Goal: Task Accomplishment & Management: Complete application form

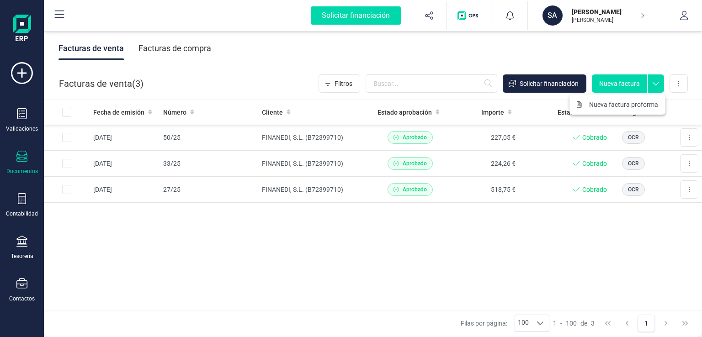
click at [633, 108] on span "Nueva factura proforma" at bounding box center [623, 104] width 69 height 9
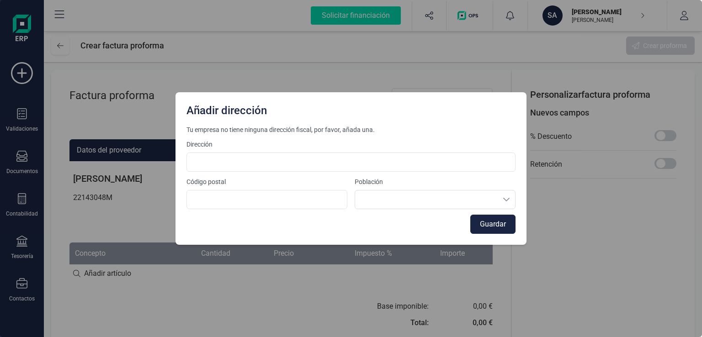
click at [598, 229] on div "Añadir dirección Tu empresa no tiene ninguna dirección fiscal, por favor, añada…" at bounding box center [351, 168] width 702 height 337
click at [456, 75] on div "Añadir dirección Tu empresa no tiene ninguna dirección fiscal, por favor, añada…" at bounding box center [351, 168] width 702 height 337
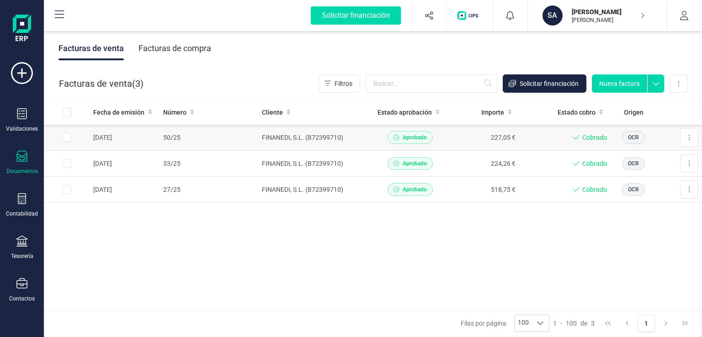
click at [68, 138] on input "Row Selected 6fa19c73-34f8-4619-9655-bd7fb744a05d" at bounding box center [66, 137] width 9 height 9
checkbox input "true"
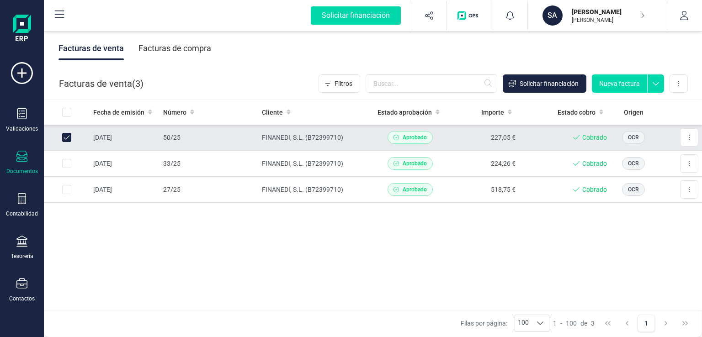
click at [296, 139] on td "FINANEDI, S.L. (B72399710)" at bounding box center [316, 138] width 116 height 26
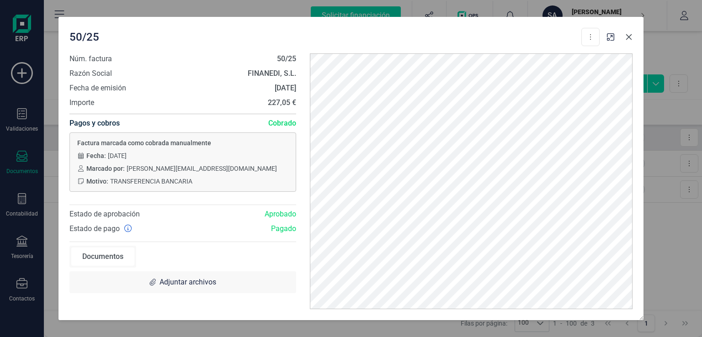
click at [628, 35] on icon "button" at bounding box center [628, 36] width 7 height 7
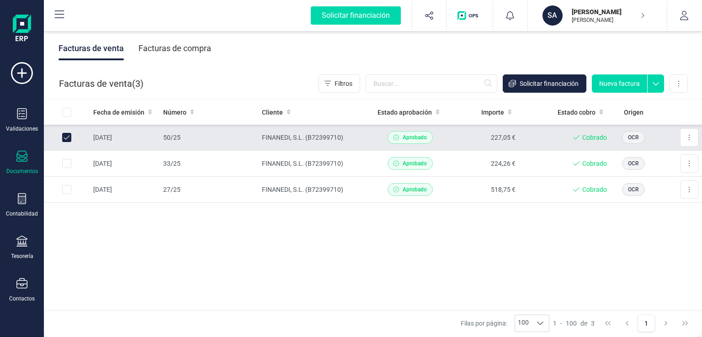
click at [652, 86] on icon at bounding box center [655, 81] width 16 height 14
click at [645, 105] on span "Nueva factura proforma" at bounding box center [623, 104] width 69 height 9
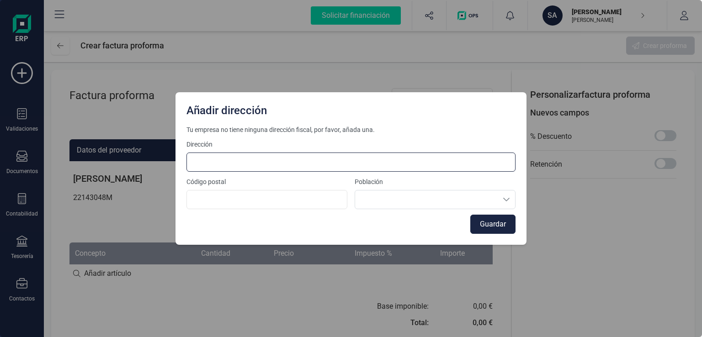
click at [302, 159] on input at bounding box center [350, 162] width 329 height 19
type input "C/PRINCIPE DE ASTURIAS Nº 9 2 E"
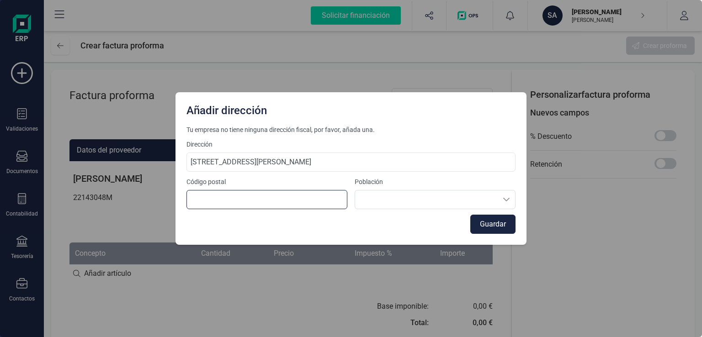
type input "03600"
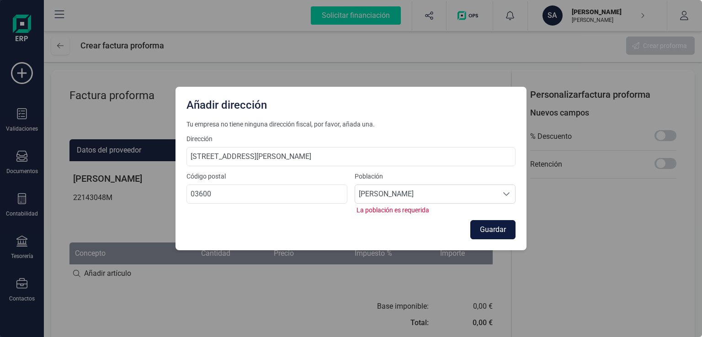
click at [493, 231] on button "Guardar" at bounding box center [492, 229] width 45 height 19
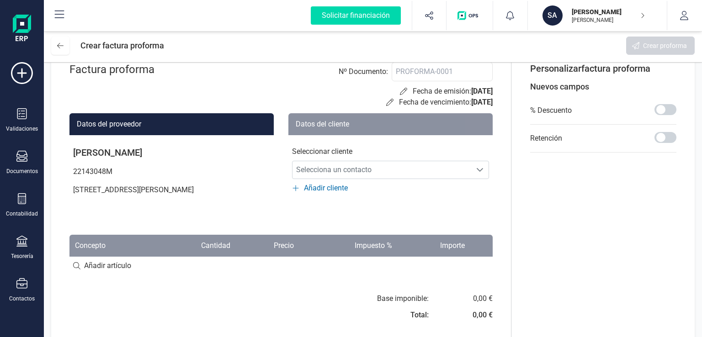
scroll to position [40, 0]
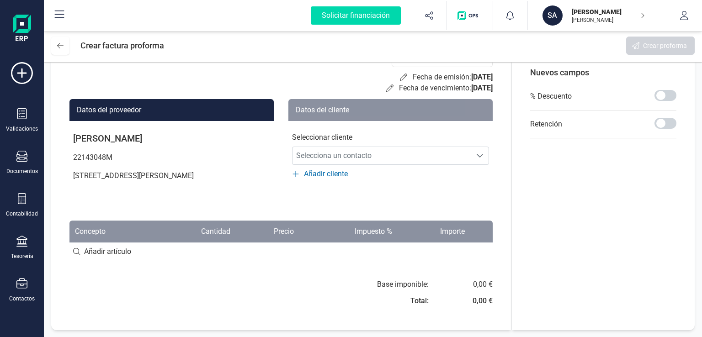
click at [77, 251] on input at bounding box center [280, 252] width 423 height 18
click at [476, 155] on icon "Selecciona un contacto" at bounding box center [479, 155] width 7 height 7
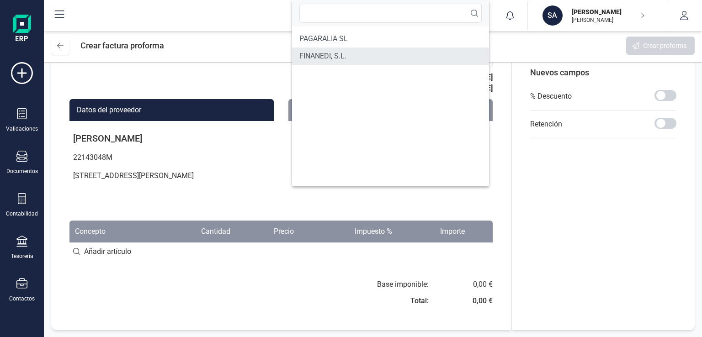
click at [329, 58] on span "FINANEDI, S.L." at bounding box center [322, 56] width 47 height 11
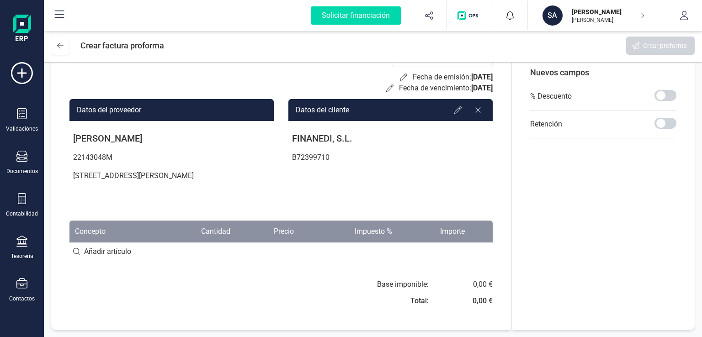
click at [75, 252] on input at bounding box center [280, 252] width 423 height 18
click at [102, 251] on input at bounding box center [280, 252] width 423 height 18
click at [31, 164] on div "Documentos" at bounding box center [22, 163] width 37 height 24
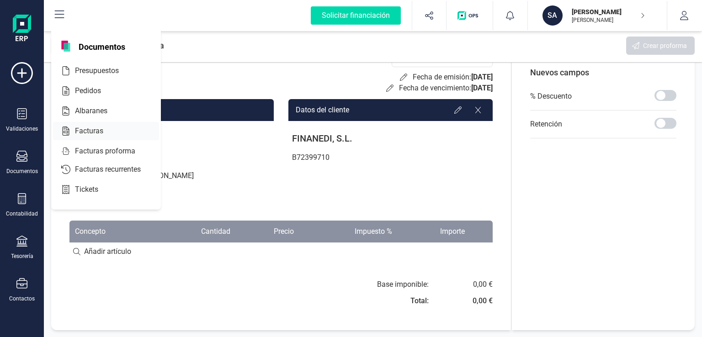
click at [78, 131] on span "Facturas" at bounding box center [95, 131] width 48 height 11
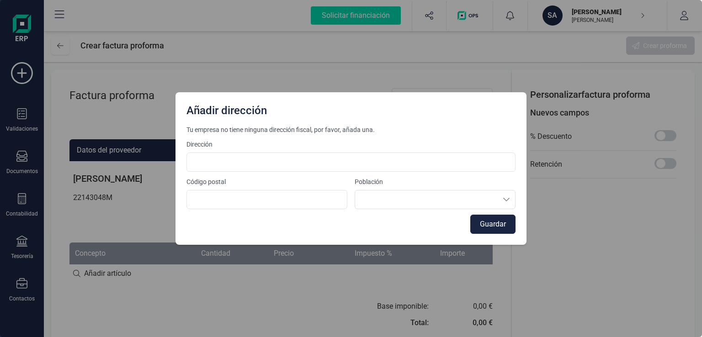
click at [604, 260] on div "Añadir dirección Tu empresa no tiene ninguna dirección fiscal, por favor, añada…" at bounding box center [351, 168] width 702 height 337
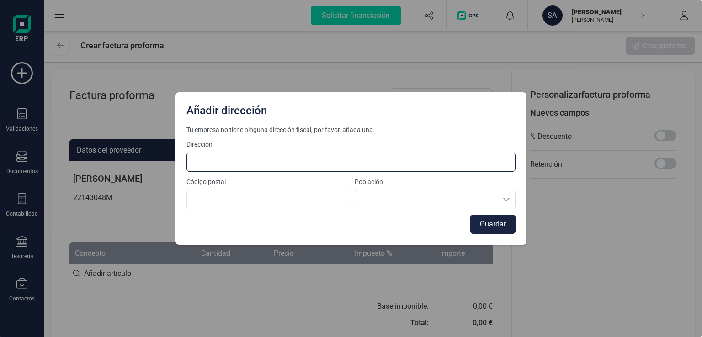
click at [245, 167] on input at bounding box center [350, 162] width 329 height 19
type input "C/PRINCIPE DE ASTURIAS Nº 9 2 E"
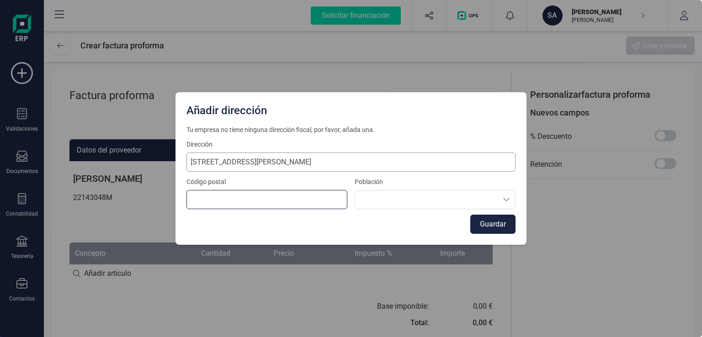
type input "03600"
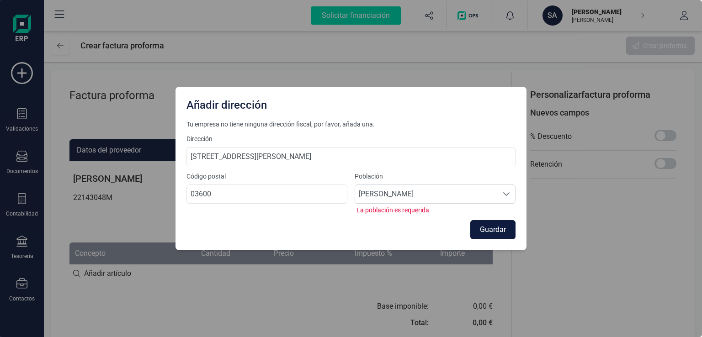
click at [493, 232] on button "Guardar" at bounding box center [492, 229] width 45 height 19
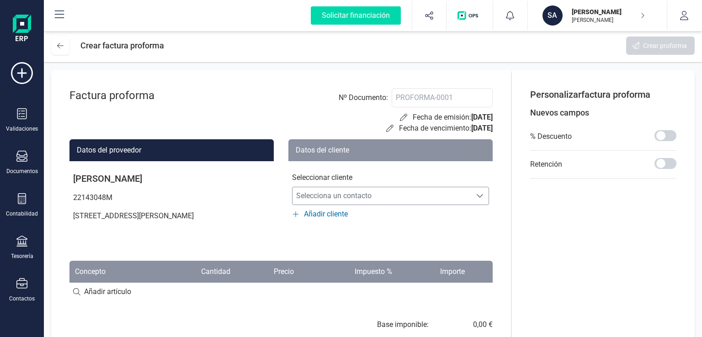
click at [484, 194] on div "Selecciona un contacto" at bounding box center [479, 195] width 17 height 7
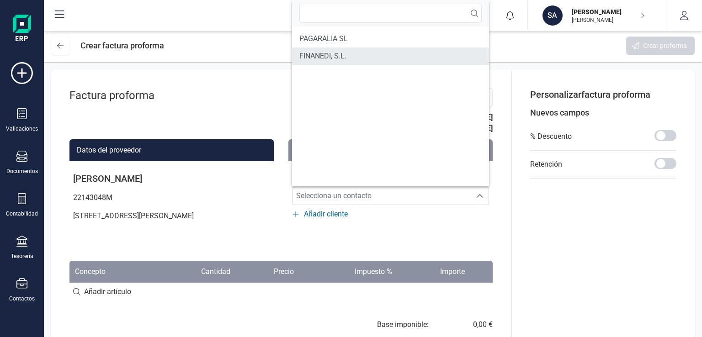
click at [343, 58] on span "FINANEDI, S.L." at bounding box center [322, 56] width 47 height 11
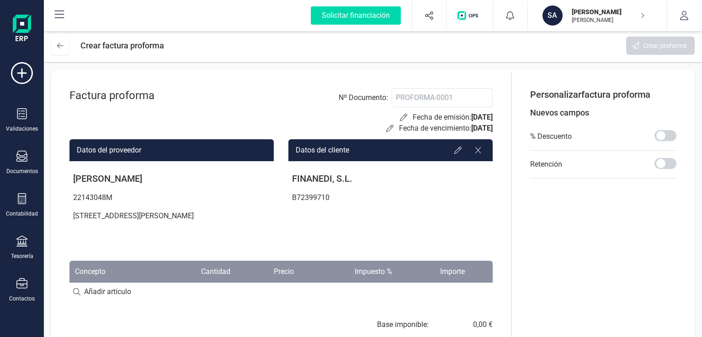
scroll to position [40, 0]
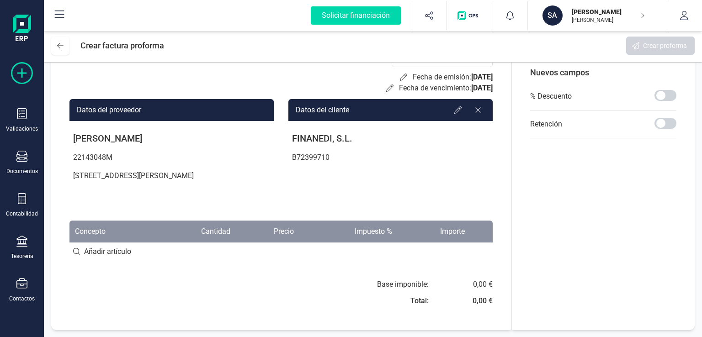
click at [20, 72] on icon at bounding box center [22, 73] width 22 height 22
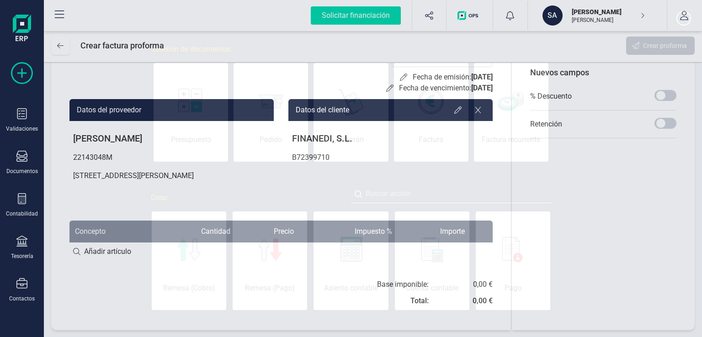
scroll to position [0, 46]
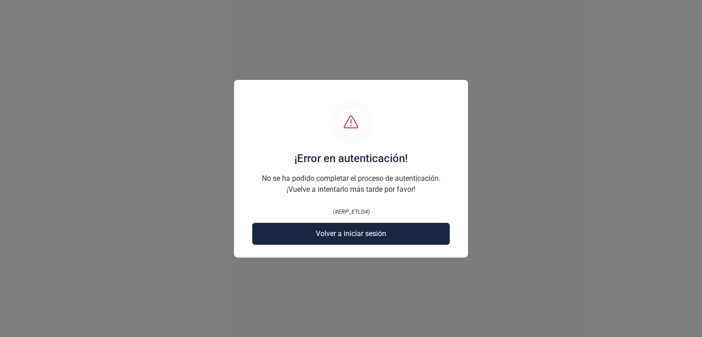
click at [363, 236] on span "Volver a iniciar sesión" at bounding box center [351, 233] width 70 height 11
